Goal: Task Accomplishment & Management: Use online tool/utility

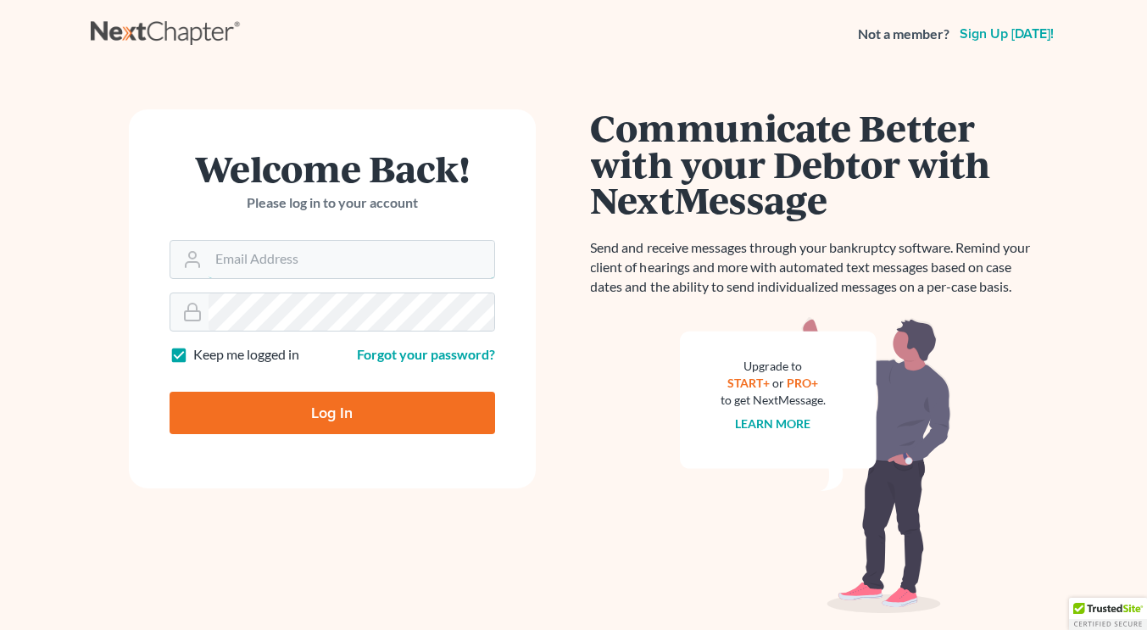
type input "[PERSON_NAME][EMAIL_ADDRESS][DOMAIN_NAME]"
click at [319, 412] on input "Log In" at bounding box center [332, 413] width 325 height 42
type input "Thinking..."
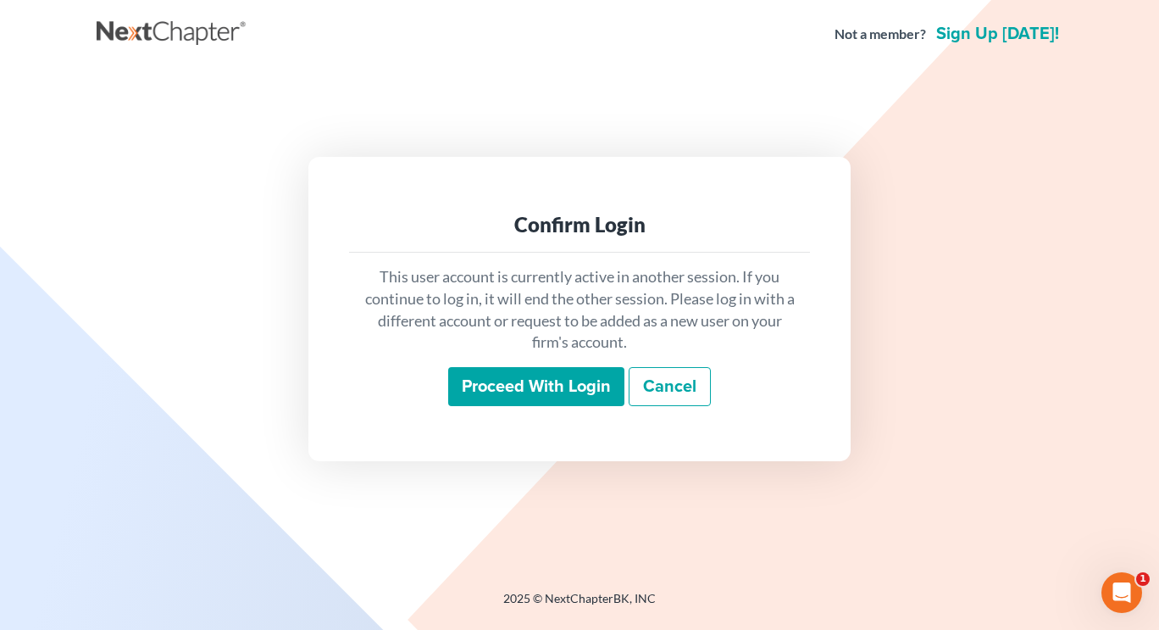
click at [531, 384] on input "Proceed with login" at bounding box center [536, 386] width 176 height 39
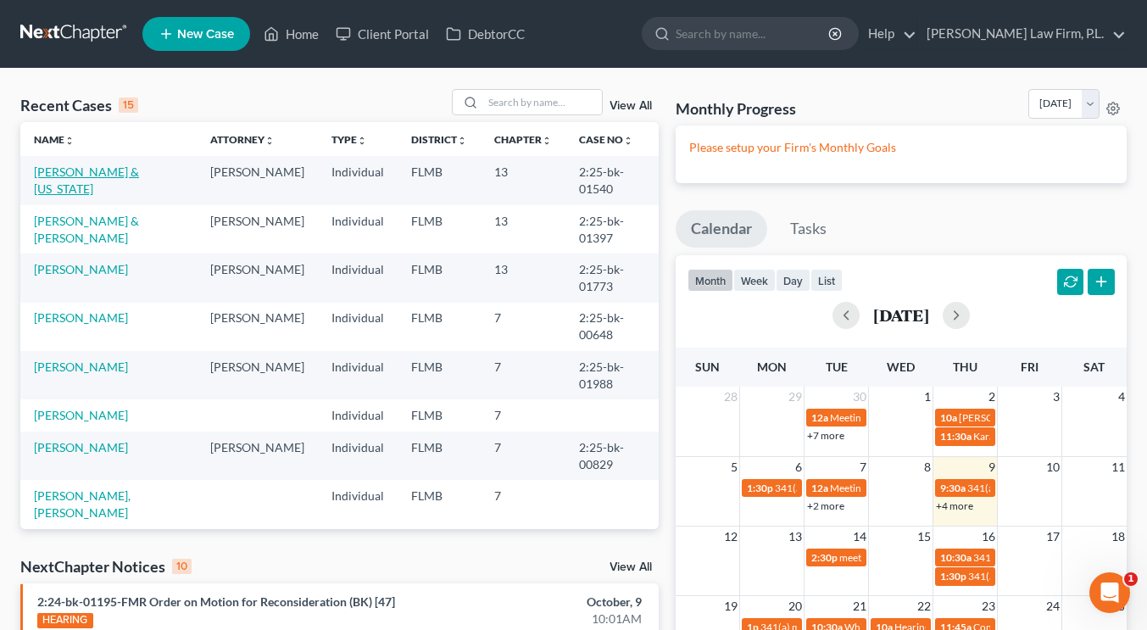
click at [123, 179] on link "[PERSON_NAME] & [US_STATE]" at bounding box center [86, 179] width 105 height 31
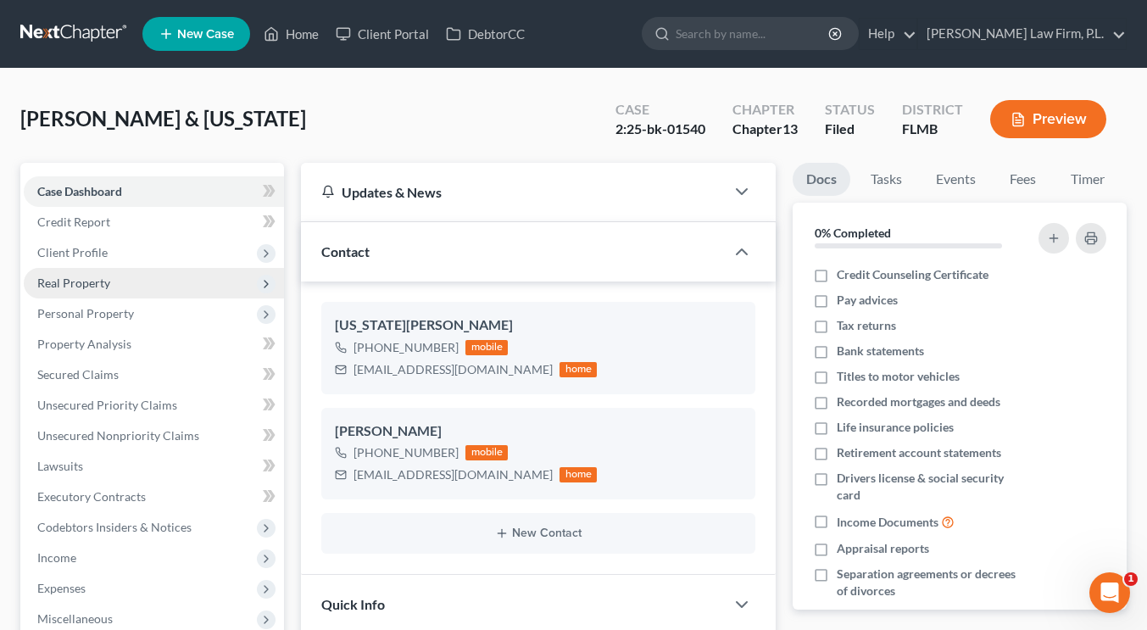
click at [79, 294] on span "Real Property" at bounding box center [154, 283] width 260 height 31
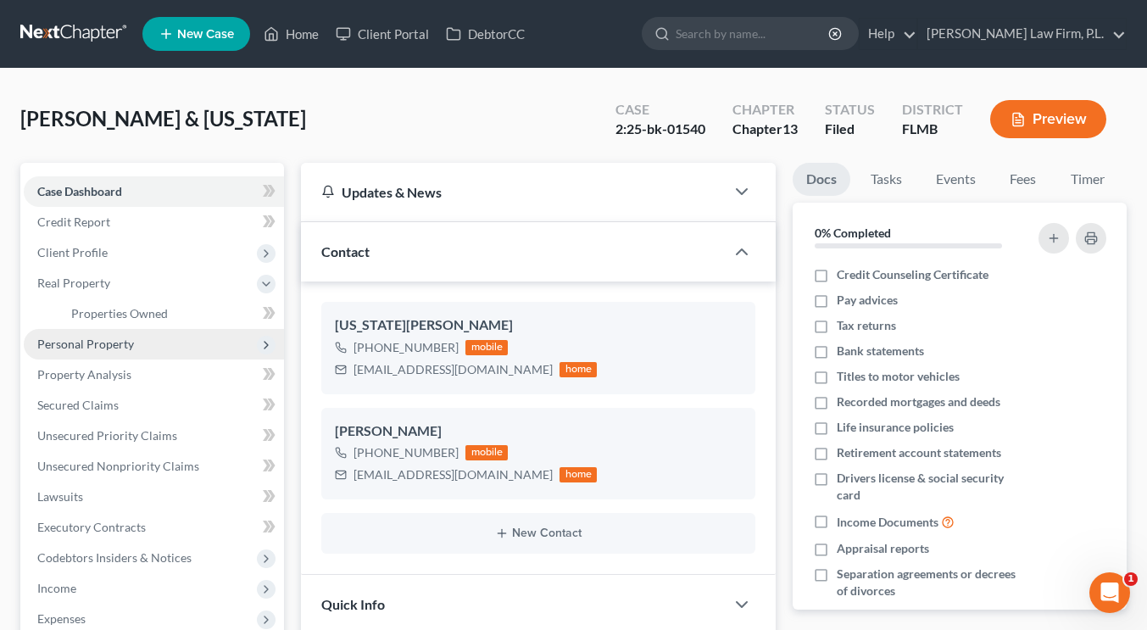
click at [91, 336] on span "Personal Property" at bounding box center [85, 343] width 97 height 14
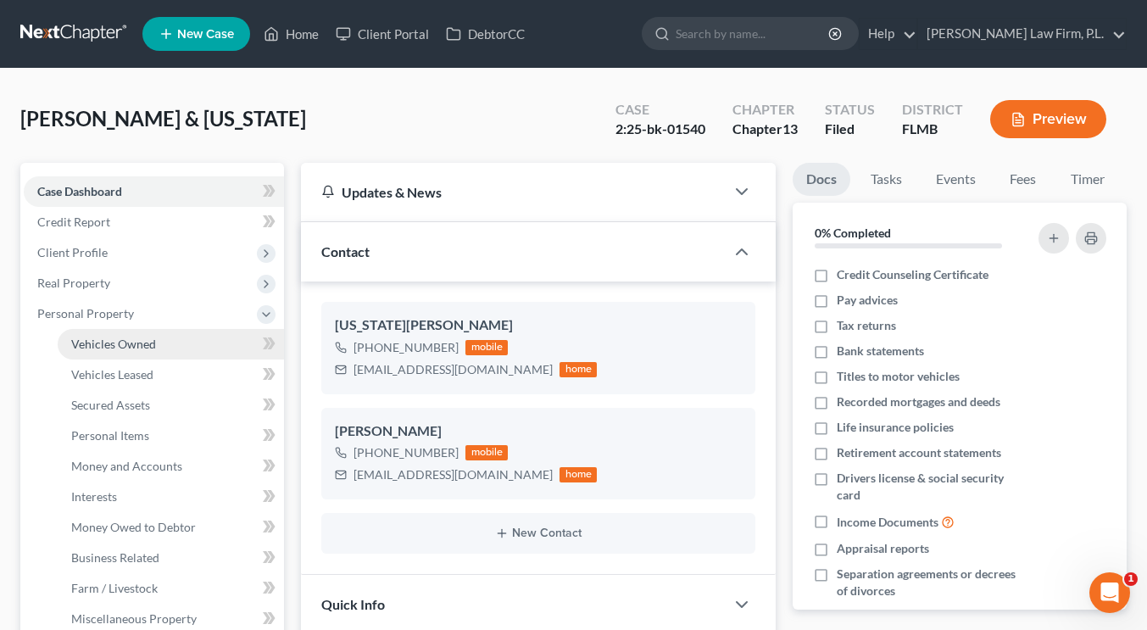
click at [107, 348] on span "Vehicles Owned" at bounding box center [113, 343] width 85 height 14
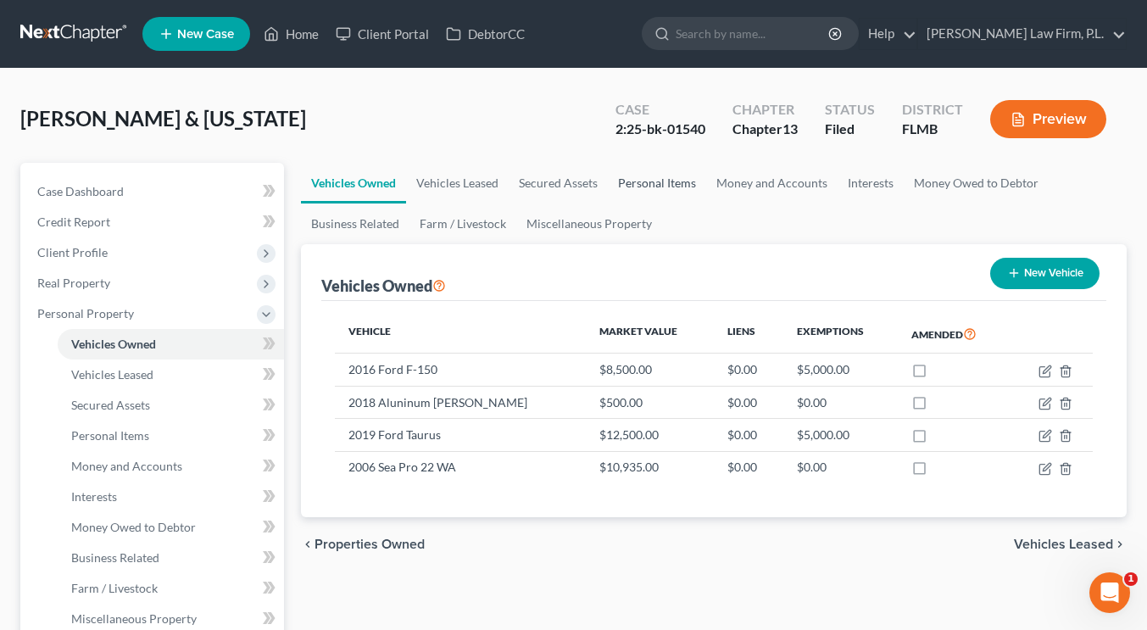
click at [654, 177] on link "Personal Items" at bounding box center [657, 183] width 98 height 41
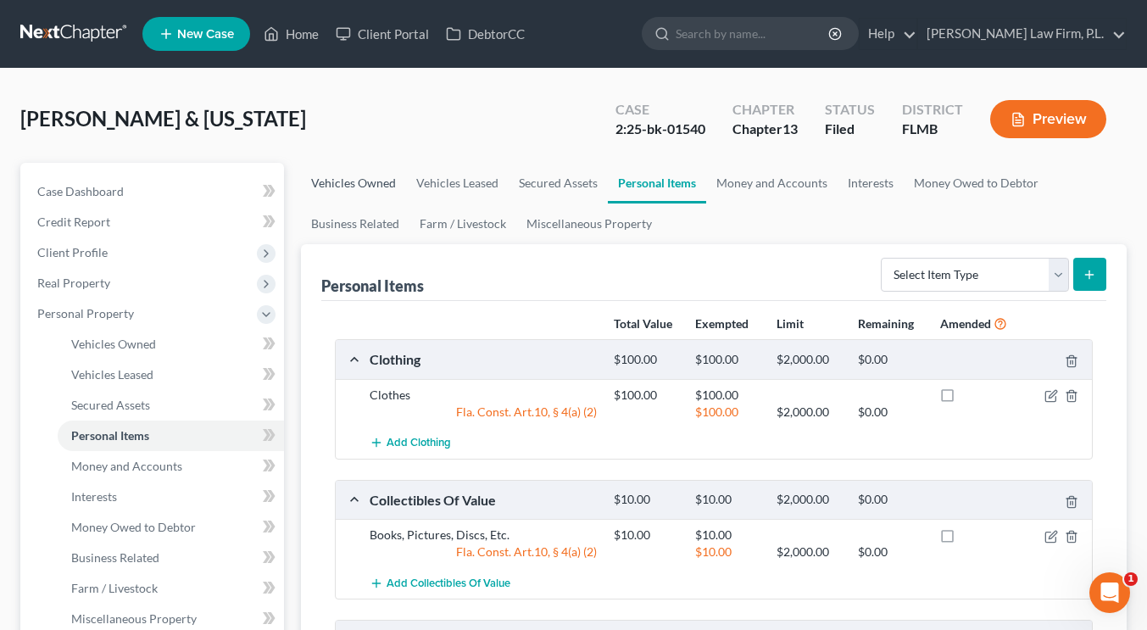
click at [387, 175] on link "Vehicles Owned" at bounding box center [353, 183] width 105 height 41
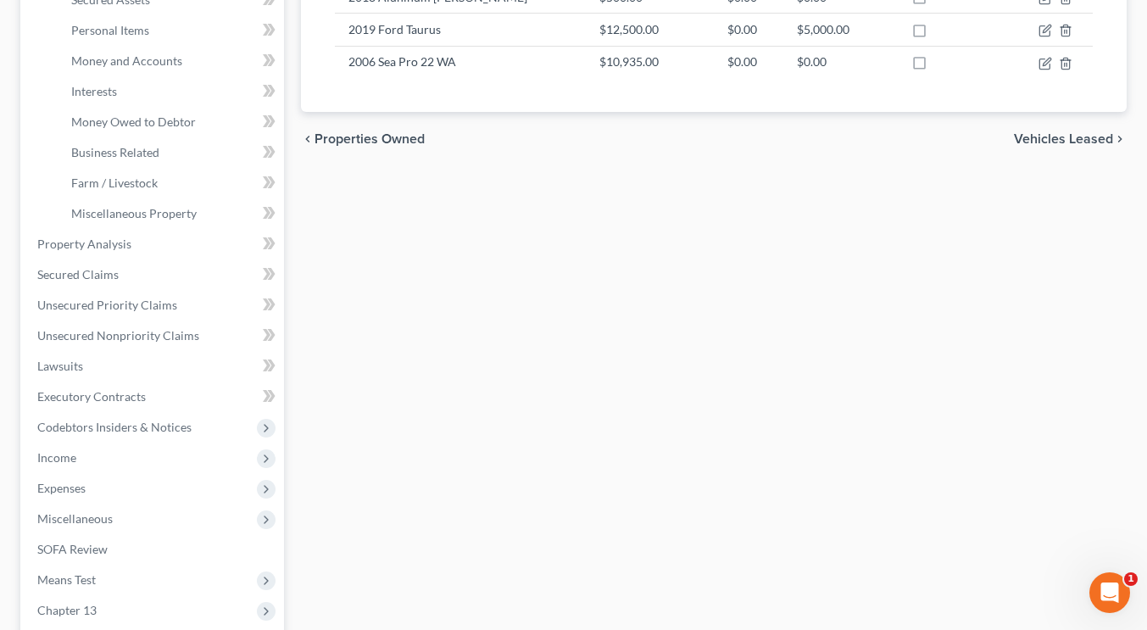
scroll to position [412, 0]
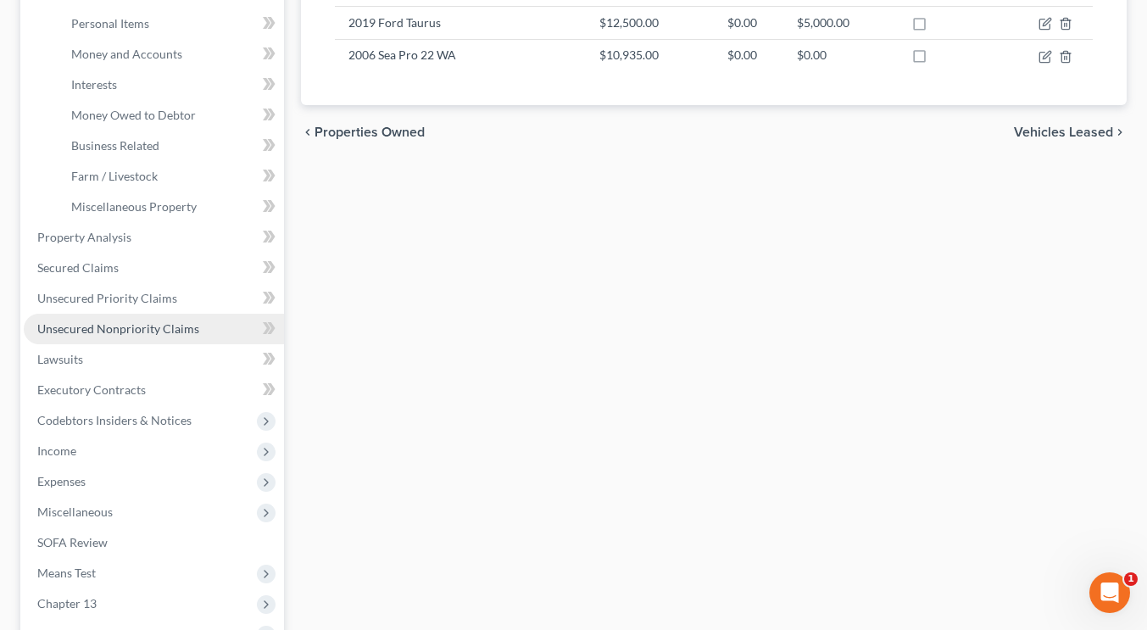
click at [117, 337] on link "Unsecured Nonpriority Claims" at bounding box center [154, 329] width 260 height 31
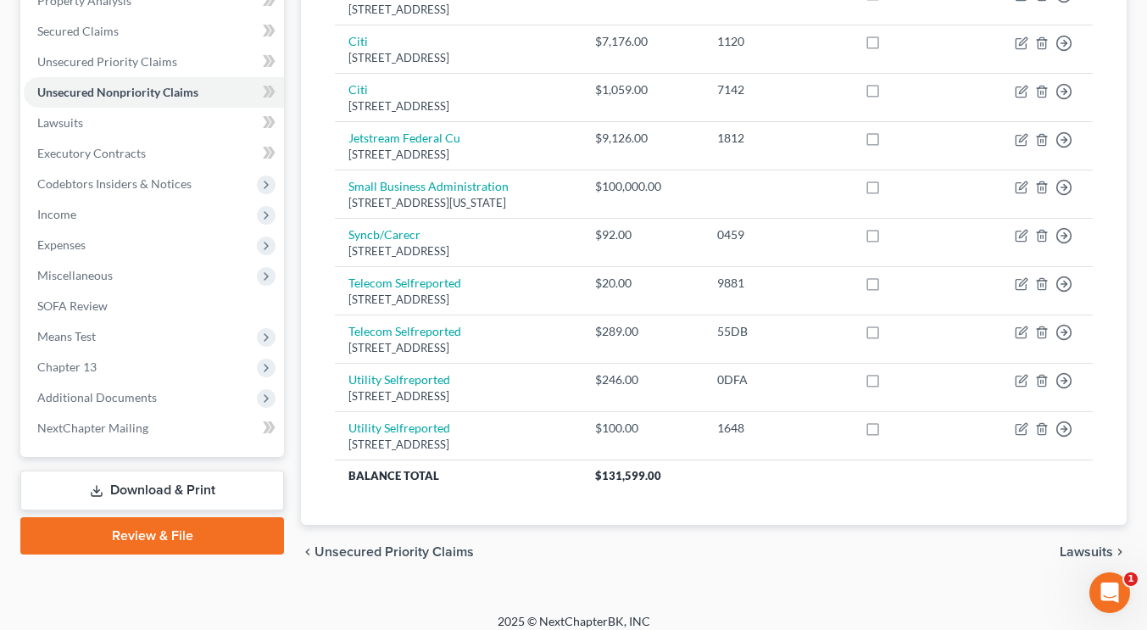
scroll to position [350, 0]
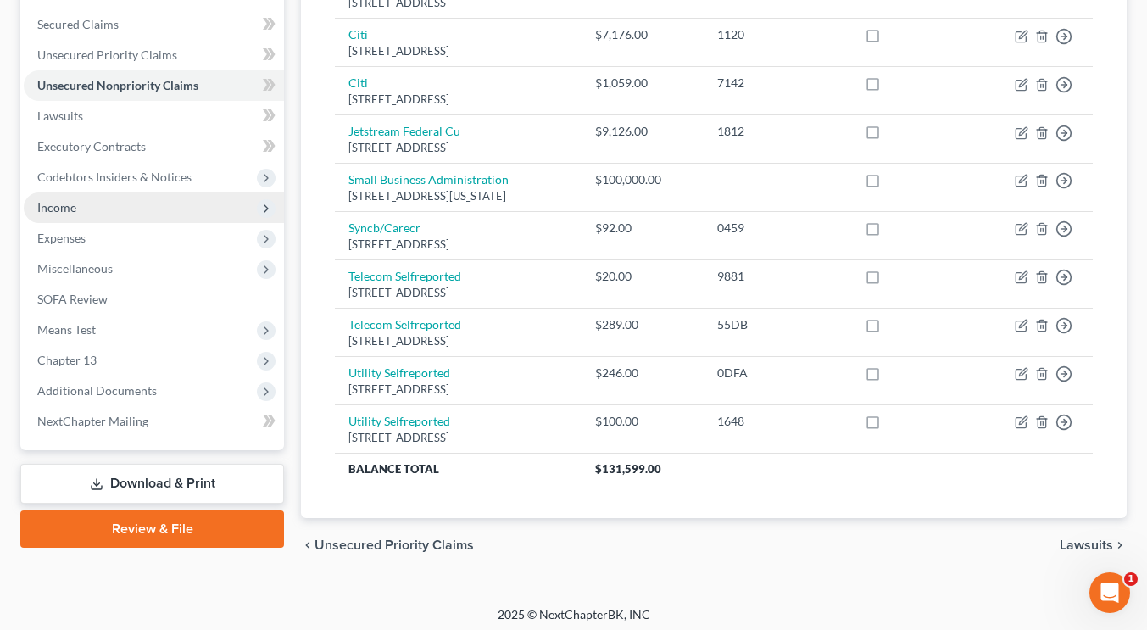
click at [107, 210] on span "Income" at bounding box center [154, 207] width 260 height 31
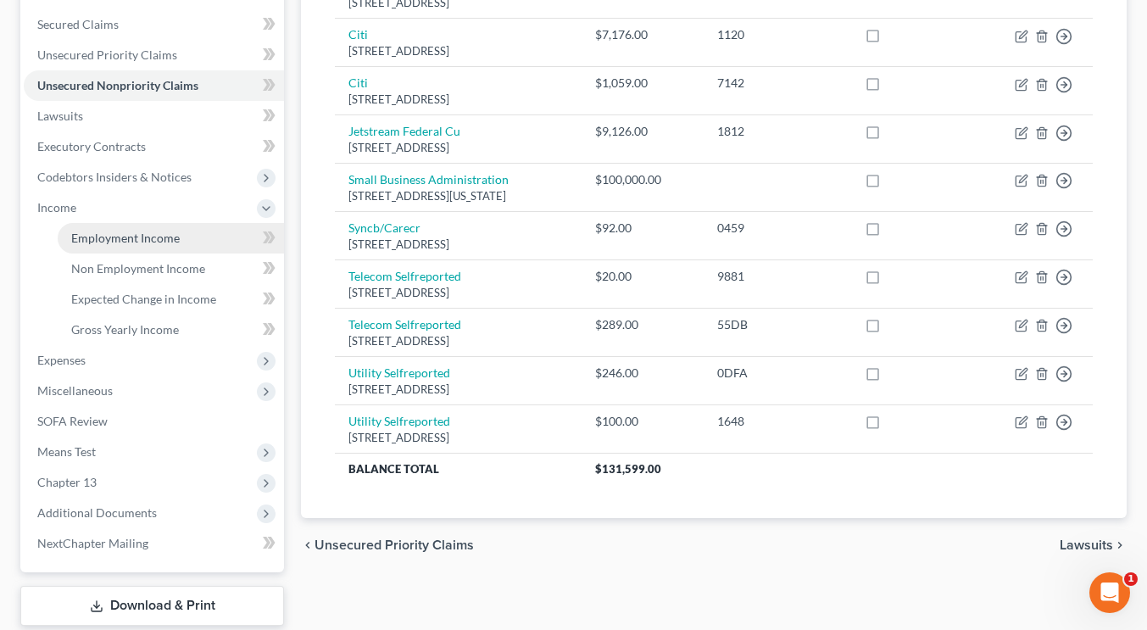
click at [114, 244] on span "Employment Income" at bounding box center [125, 238] width 108 height 14
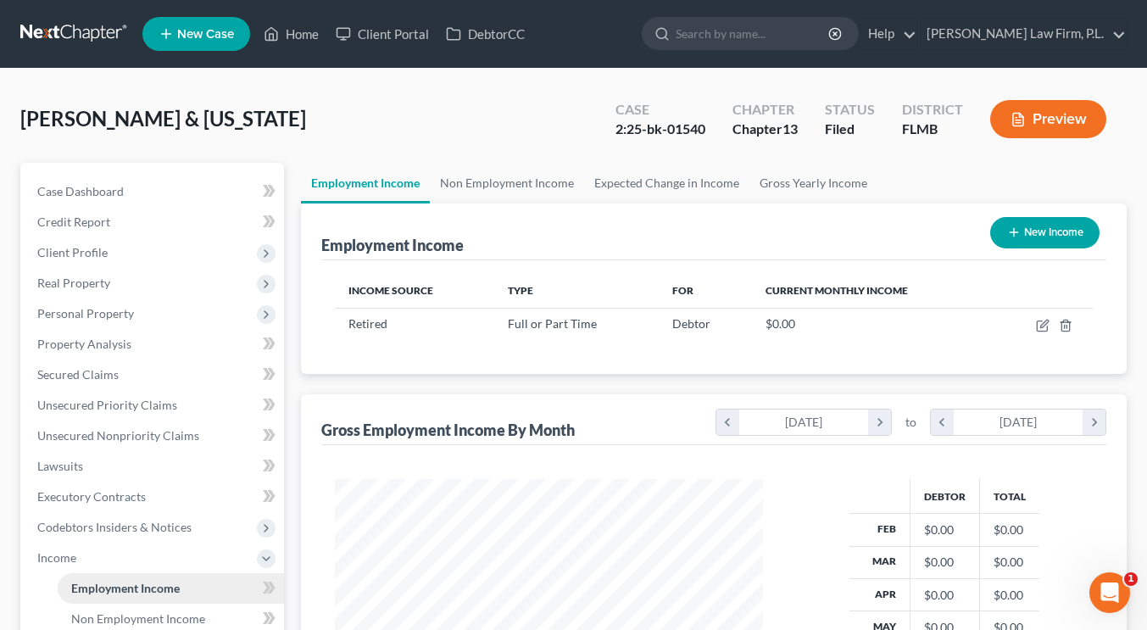
scroll to position [303, 462]
click at [510, 192] on link "Non Employment Income" at bounding box center [507, 183] width 154 height 41
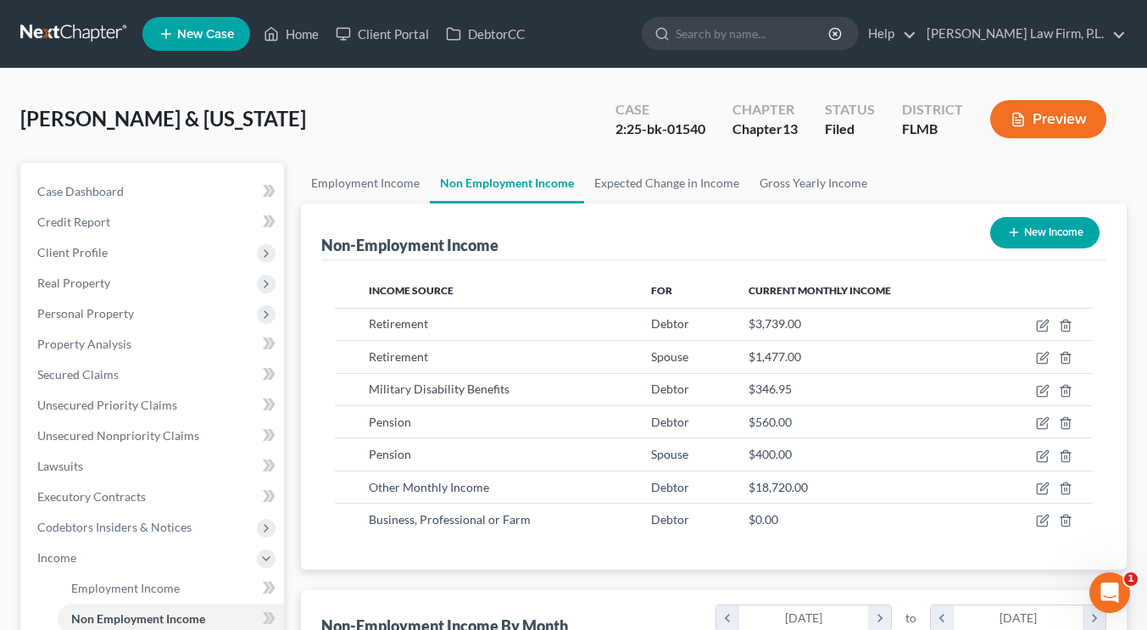
scroll to position [303, 462]
